Goal: Information Seeking & Learning: Learn about a topic

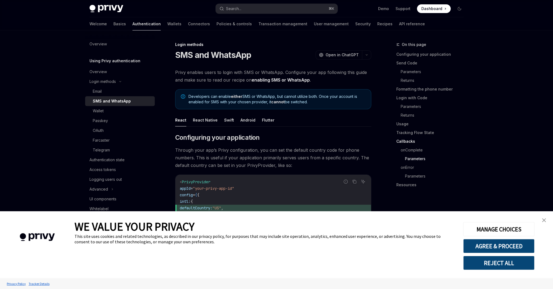
scroll to position [1235, 0]
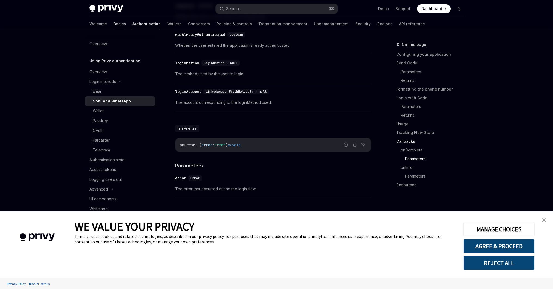
click at [114, 25] on link "Basics" at bounding box center [120, 23] width 13 height 13
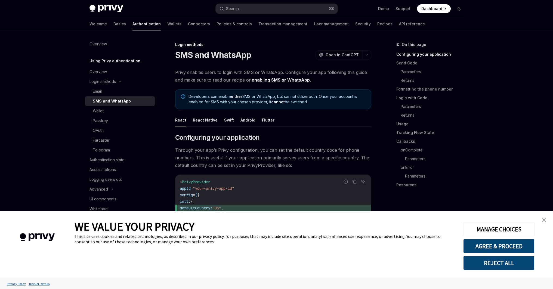
type textarea "*"
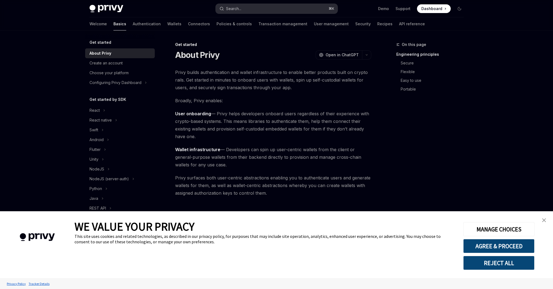
click at [260, 9] on button "Search... ⌘ K" at bounding box center [277, 9] width 122 height 10
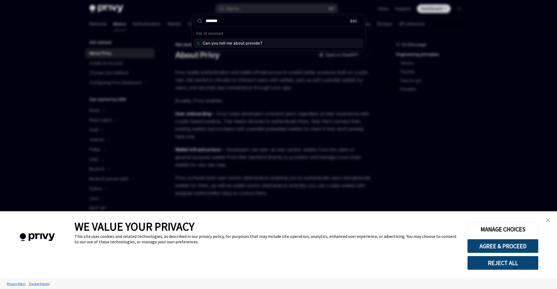
type input "********"
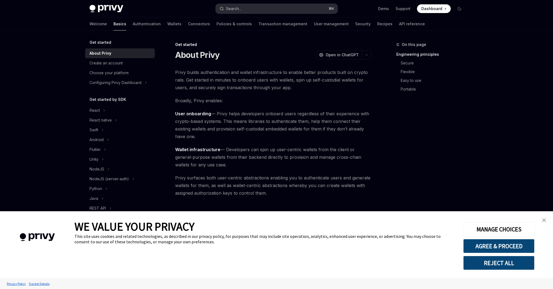
type textarea "*"
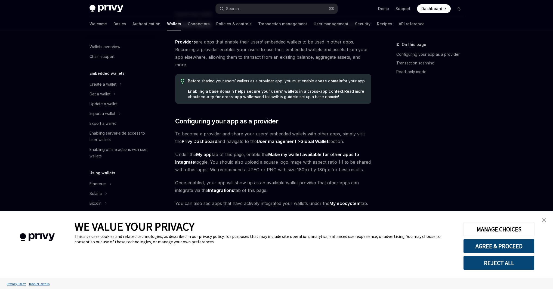
scroll to position [198, 0]
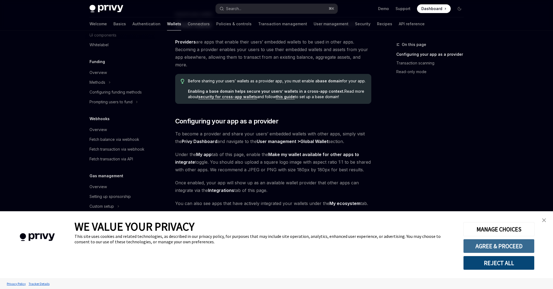
click at [510, 248] on button "AGREE & PROCEED" at bounding box center [499, 246] width 71 height 14
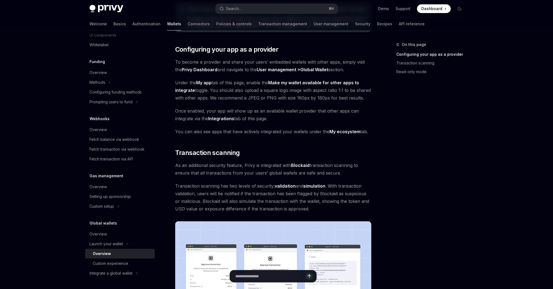
scroll to position [101, 0]
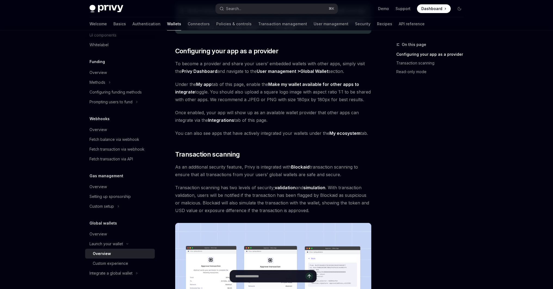
click at [308, 70] on link "Global Wallet" at bounding box center [314, 72] width 28 height 6
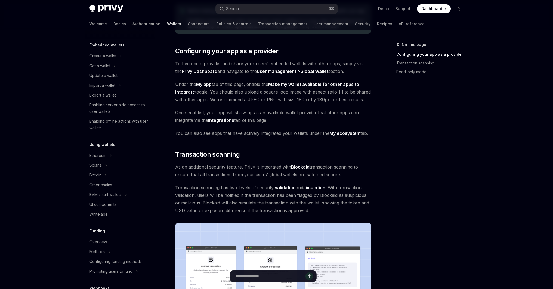
scroll to position [0, 0]
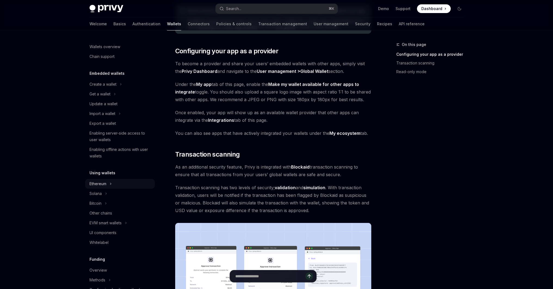
click at [104, 183] on div "Ethereum" at bounding box center [98, 184] width 17 height 7
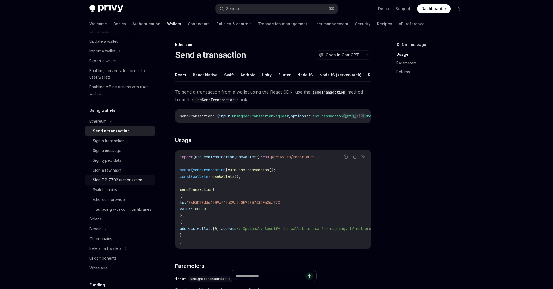
scroll to position [66, 0]
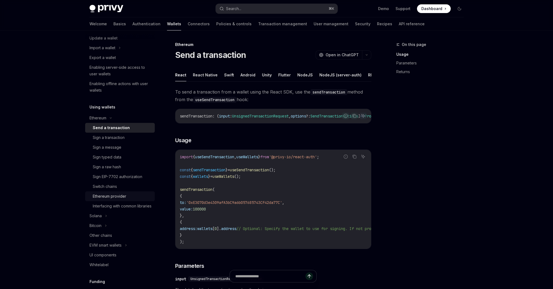
click at [116, 200] on div "Ethereum provider" at bounding box center [109, 196] width 33 height 7
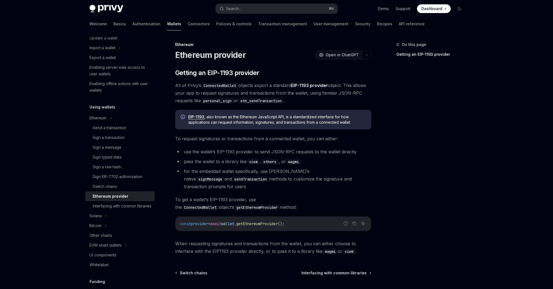
click at [350, 57] on span "Open in ChatGPT" at bounding box center [342, 54] width 33 height 5
click at [354, 222] on icon "Copy the contents from the code block" at bounding box center [354, 224] width 4 height 4
click at [114, 186] on div "Switch chains" at bounding box center [105, 186] width 24 height 7
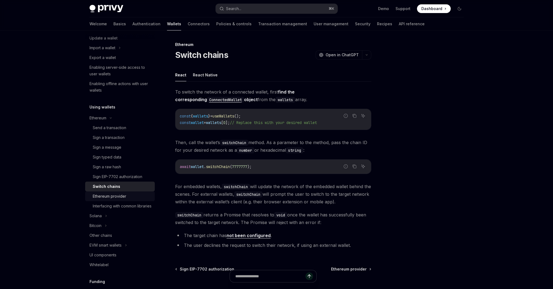
click at [109, 195] on div "Ethereum provider" at bounding box center [109, 196] width 33 height 7
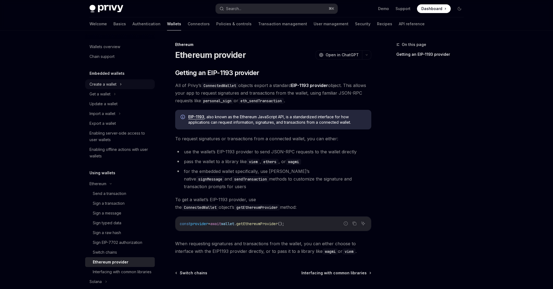
click at [109, 85] on div "Create a wallet" at bounding box center [103, 84] width 27 height 7
type textarea "*"
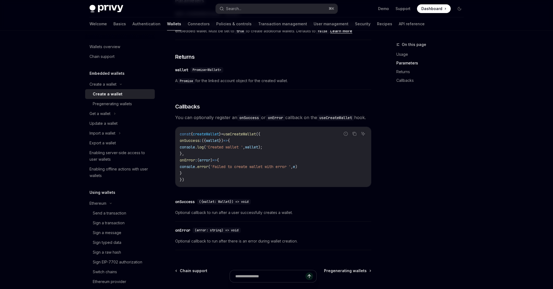
scroll to position [314, 0]
